Goal: Task Accomplishment & Management: Complete application form

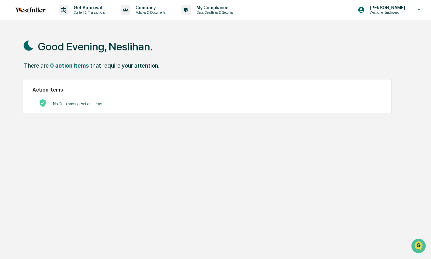
click at [107, 26] on div "Get Approval Content & Transactions Company Policies & Documents My Compliance …" at bounding box center [215, 144] width 431 height 289
click at [93, 7] on p "Get Approval" at bounding box center [89, 7] width 40 height 5
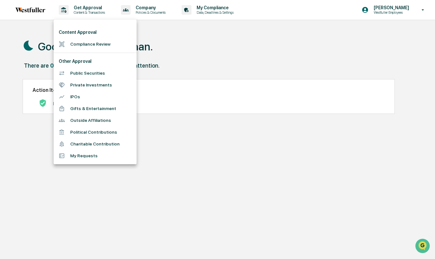
click at [86, 43] on li "Compliance Review" at bounding box center [95, 44] width 83 height 12
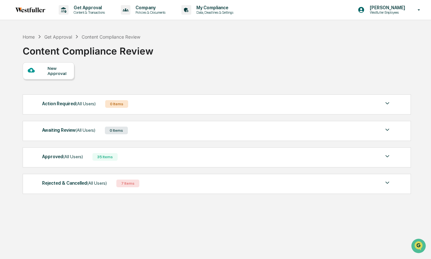
click at [62, 69] on div "New Approval" at bounding box center [58, 71] width 21 height 10
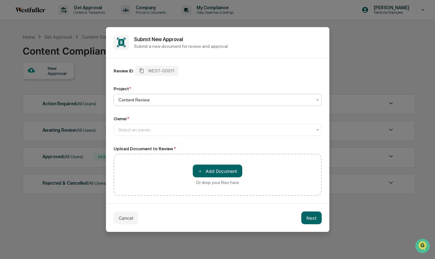
click at [149, 99] on div at bounding box center [214, 100] width 193 height 6
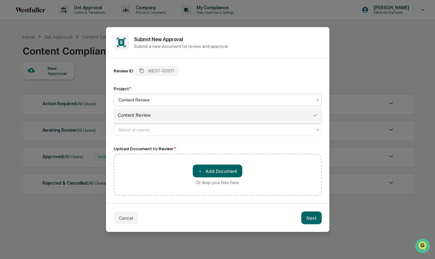
click at [144, 113] on div "Content Review" at bounding box center [217, 115] width 207 height 13
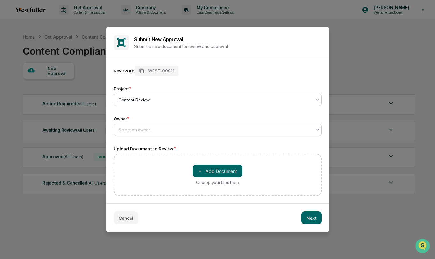
click at [140, 130] on div at bounding box center [214, 130] width 193 height 6
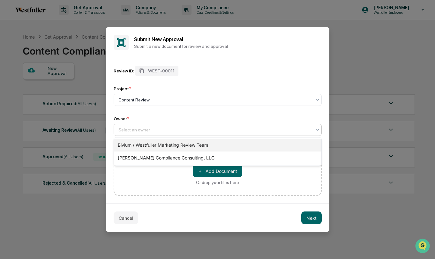
click at [147, 145] on div "Bivium / Westfuller Marketing Review Team" at bounding box center [217, 145] width 207 height 13
click at [152, 132] on div at bounding box center [214, 130] width 193 height 6
click at [148, 140] on div "Bivium / Westfuller Marketing Review Team" at bounding box center [217, 145] width 207 height 13
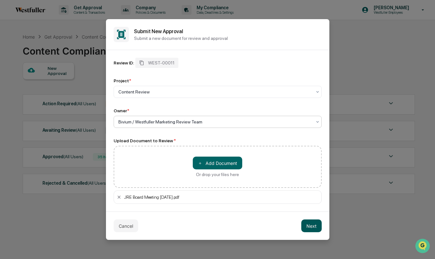
click at [314, 226] on button "Next" at bounding box center [311, 225] width 20 height 13
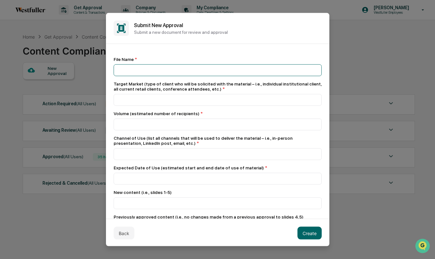
click at [149, 75] on input at bounding box center [218, 70] width 208 height 12
type input "**********"
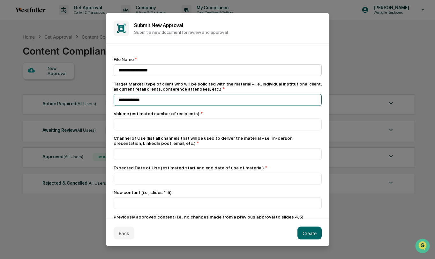
type input "**********"
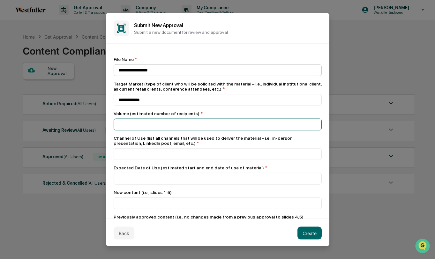
type input "*"
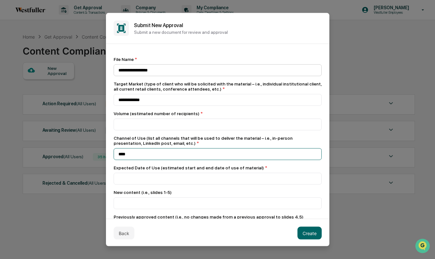
type input "****"
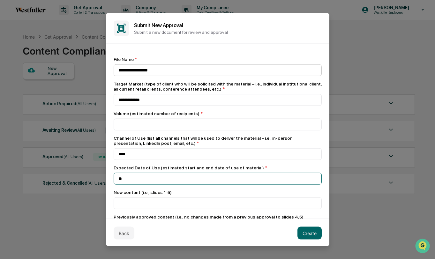
type input "*"
type input "****"
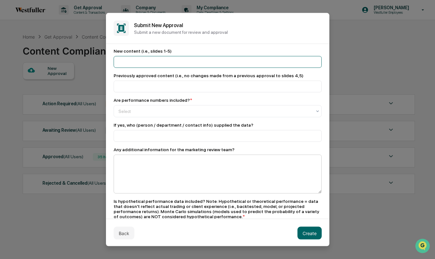
scroll to position [144, 0]
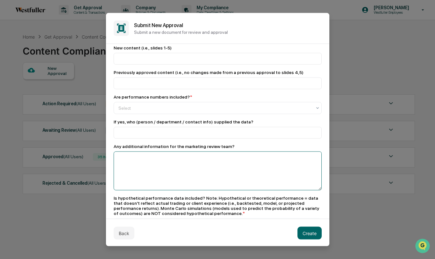
click at [283, 174] on textarea at bounding box center [218, 171] width 208 height 39
click at [210, 108] on div at bounding box center [214, 108] width 193 height 6
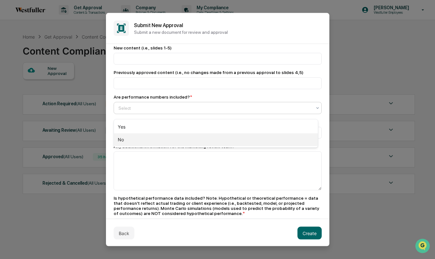
click at [185, 127] on div "Yes" at bounding box center [216, 127] width 204 height 13
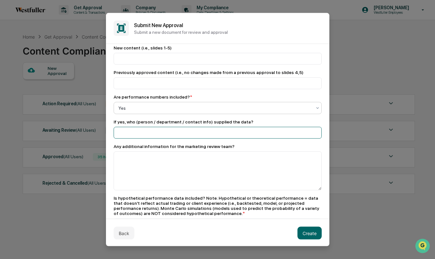
click at [185, 134] on input at bounding box center [218, 133] width 208 height 12
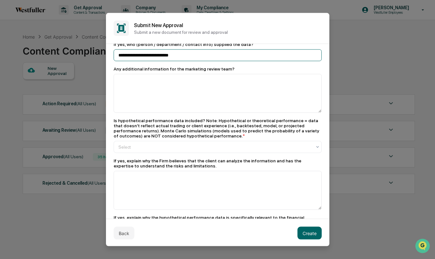
scroll to position [272, 0]
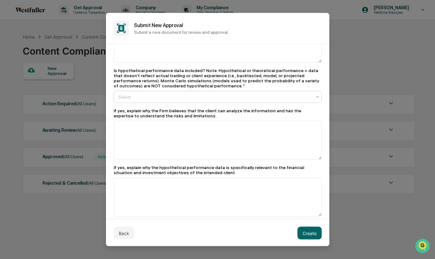
type input "**********"
click at [218, 100] on div at bounding box center [214, 97] width 193 height 6
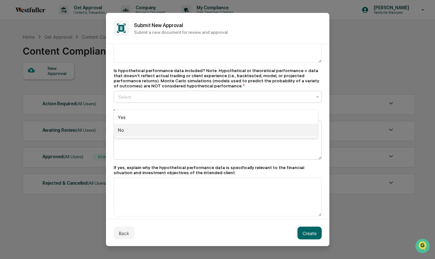
click at [202, 128] on div "No" at bounding box center [216, 130] width 204 height 13
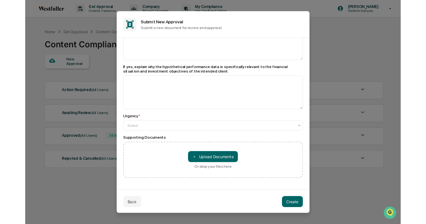
scroll to position [368, 0]
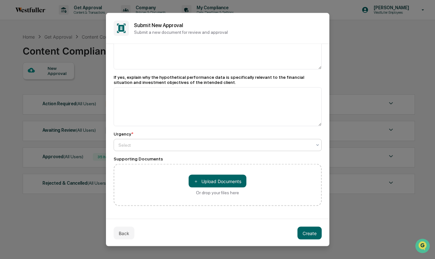
click at [185, 146] on div at bounding box center [214, 145] width 193 height 6
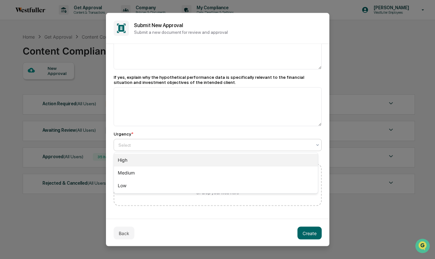
click at [181, 165] on div "High" at bounding box center [216, 160] width 204 height 13
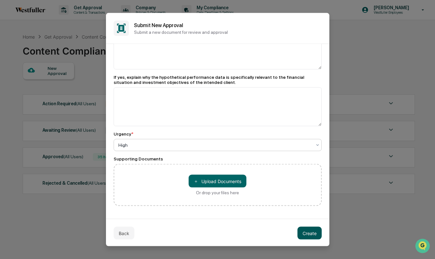
click at [306, 238] on button "Create" at bounding box center [309, 233] width 24 height 13
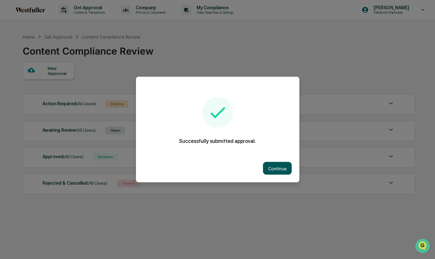
click at [284, 166] on button "Continue" at bounding box center [277, 168] width 29 height 13
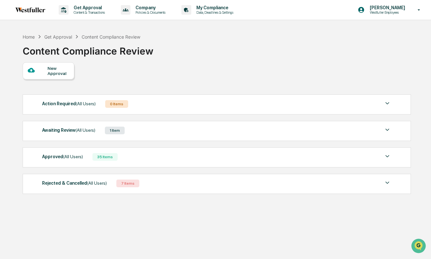
click at [91, 105] on span "(All Users)" at bounding box center [86, 103] width 20 height 5
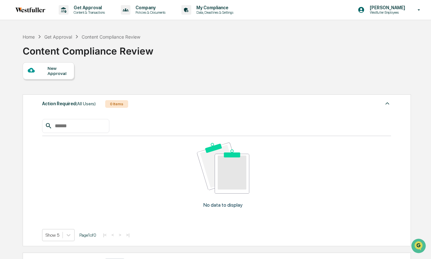
click at [91, 105] on span "(All Users)" at bounding box center [86, 103] width 20 height 5
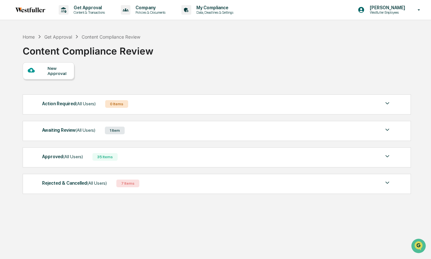
click at [95, 133] on div "Awaiting Review (All Users)" at bounding box center [68, 130] width 53 height 8
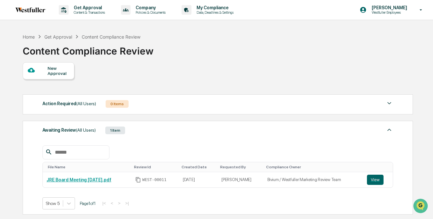
click at [58, 69] on div "New Approval" at bounding box center [58, 71] width 21 height 10
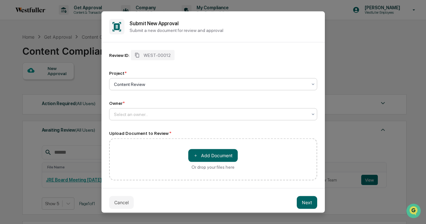
click at [137, 118] on div "Select an owner..." at bounding box center [211, 113] width 200 height 9
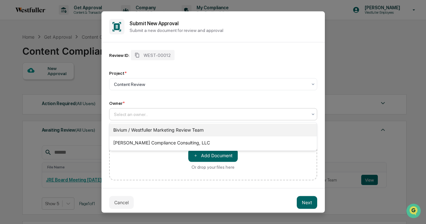
click at [137, 129] on div "Bivium / Westfuller Marketing Review Team" at bounding box center [212, 129] width 207 height 13
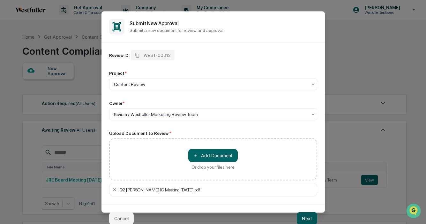
click at [306, 214] on button "Next" at bounding box center [307, 217] width 20 height 13
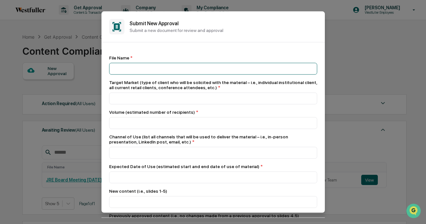
click at [133, 71] on input at bounding box center [213, 69] width 208 height 12
type input "**********"
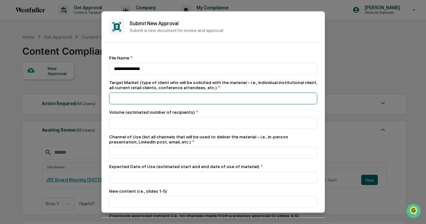
click at [128, 100] on input at bounding box center [213, 98] width 208 height 12
click at [138, 99] on input "**********" at bounding box center [213, 98] width 208 height 12
type input "**********"
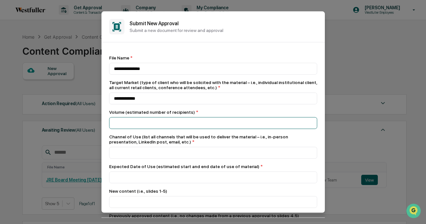
click at [122, 125] on input "number" at bounding box center [213, 123] width 208 height 12
type input "*"
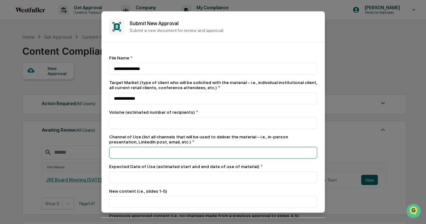
click at [123, 151] on input at bounding box center [213, 152] width 208 height 12
type input "****"
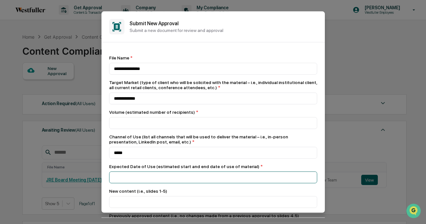
click at [131, 178] on input at bounding box center [213, 177] width 208 height 12
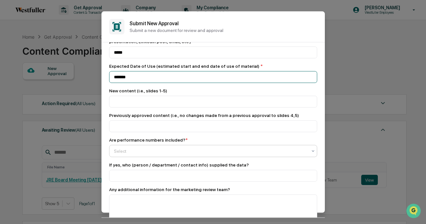
scroll to position [101, 0]
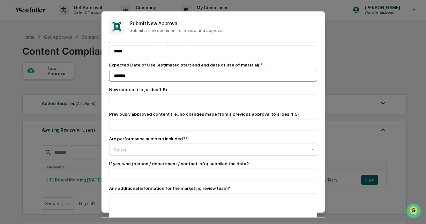
type input "*******"
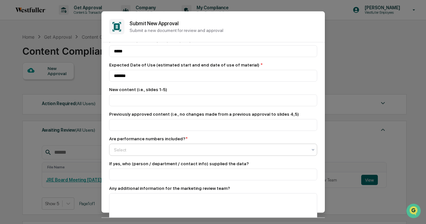
click at [140, 152] on div at bounding box center [210, 149] width 193 height 6
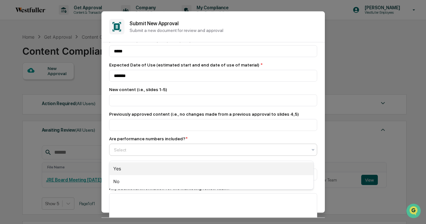
click at [138, 172] on div "Yes" at bounding box center [211, 168] width 204 height 13
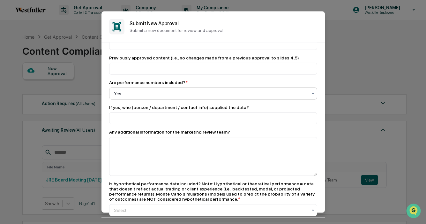
scroll to position [162, 0]
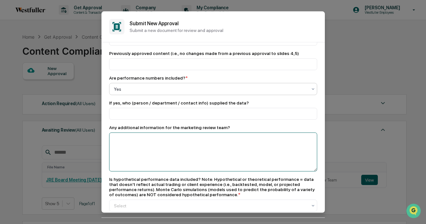
click at [137, 149] on textarea at bounding box center [213, 151] width 208 height 39
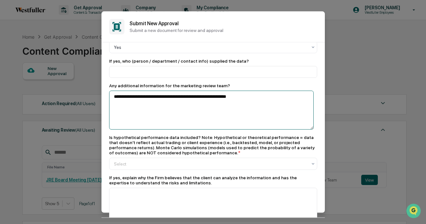
scroll to position [205, 0]
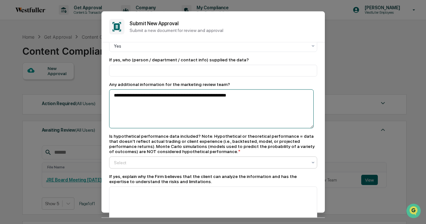
type textarea "**********"
click at [134, 167] on div "Select" at bounding box center [211, 162] width 200 height 9
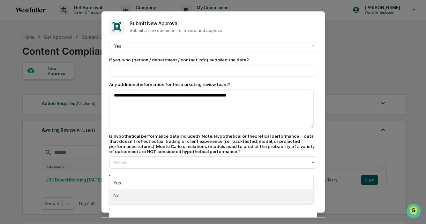
click at [134, 190] on div "No" at bounding box center [211, 195] width 204 height 13
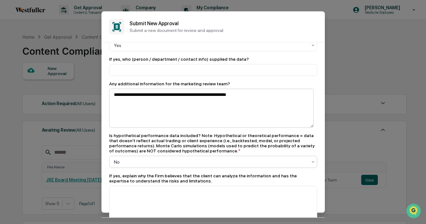
scroll to position [206, 0]
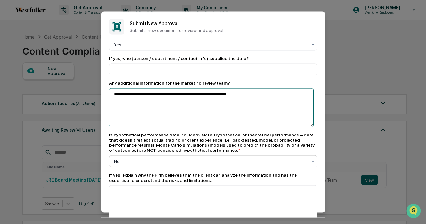
click at [170, 101] on textarea "**********" at bounding box center [211, 107] width 204 height 39
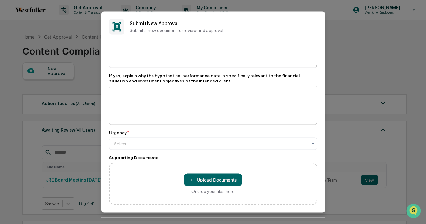
scroll to position [368, 0]
click at [144, 144] on div at bounding box center [210, 143] width 193 height 6
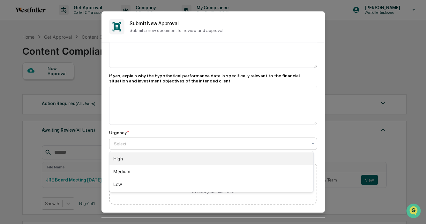
click at [142, 160] on div "High" at bounding box center [211, 158] width 204 height 13
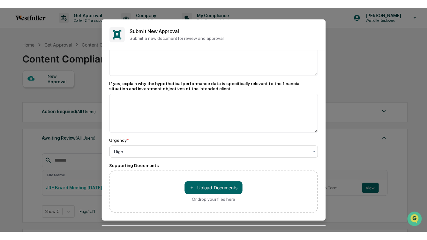
scroll to position [368, 0]
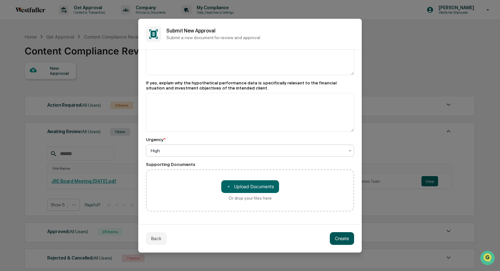
click at [346, 241] on button "Create" at bounding box center [341, 239] width 24 height 13
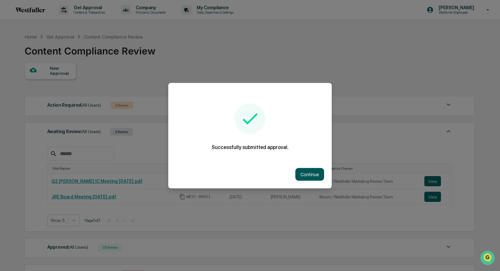
click at [312, 172] on button "Continue" at bounding box center [309, 174] width 29 height 13
